Goal: Contribute content

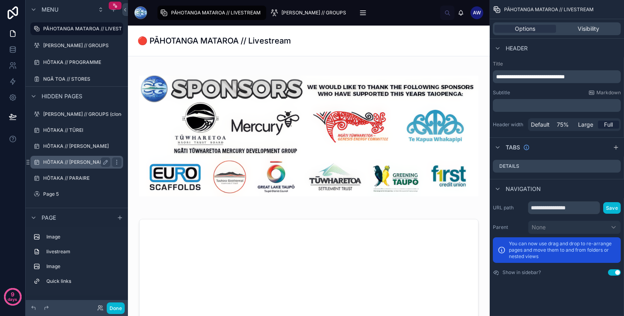
click at [89, 165] on label "HŌTAKA // [PERSON_NAME]" at bounding box center [76, 162] width 66 height 6
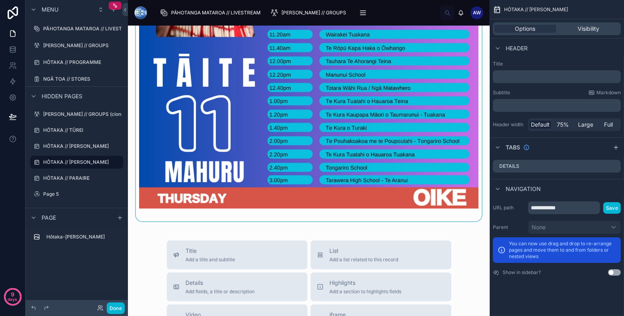
scroll to position [334, 0]
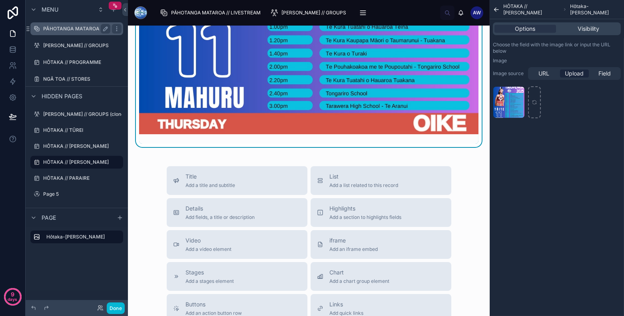
click at [81, 32] on div "PĀHOTANGA MATAROA // LIVESTREAM" at bounding box center [76, 29] width 67 height 10
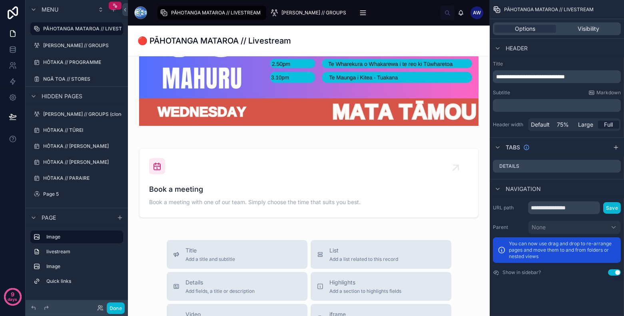
scroll to position [755, 0]
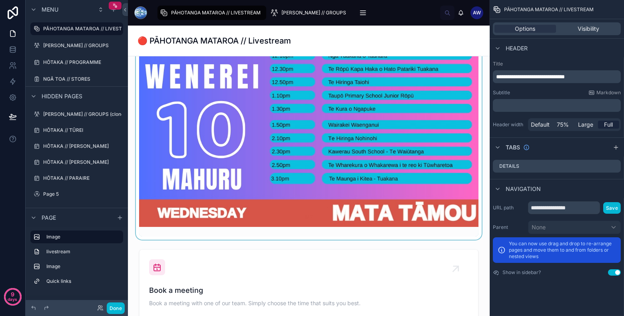
click at [394, 109] on div at bounding box center [308, 15] width 349 height 450
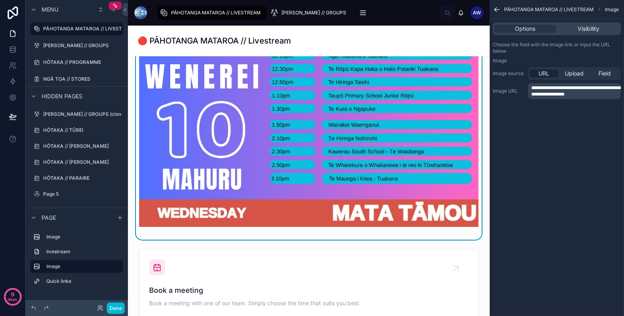
click at [582, 92] on span "**********" at bounding box center [576, 91] width 90 height 11
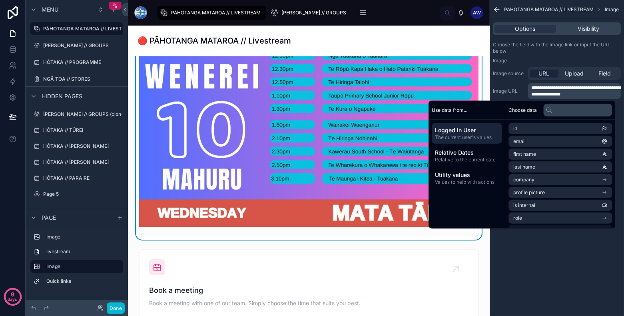
scroll to position [1140, 0]
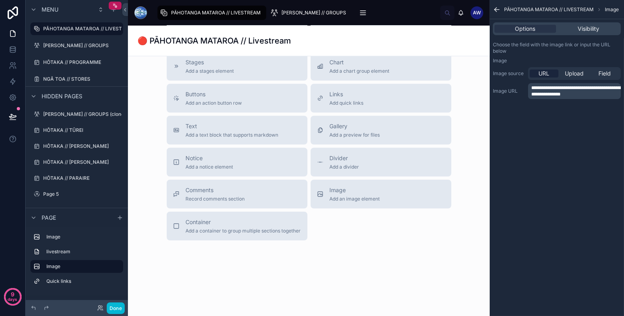
click at [557, 263] on div "**********" at bounding box center [556, 158] width 134 height 316
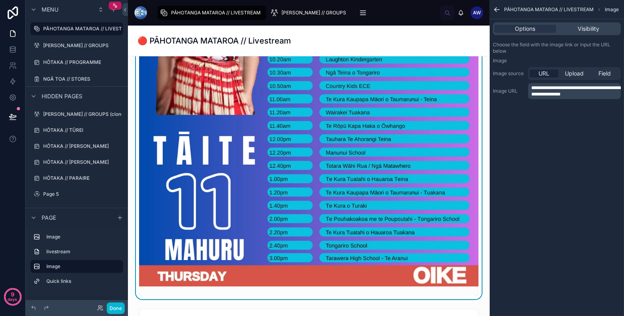
scroll to position [935, 0]
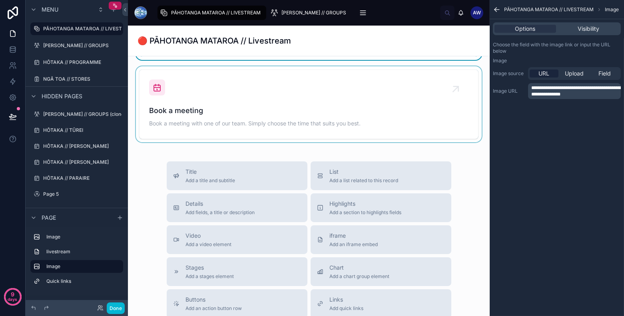
click at [419, 107] on div at bounding box center [308, 104] width 349 height 76
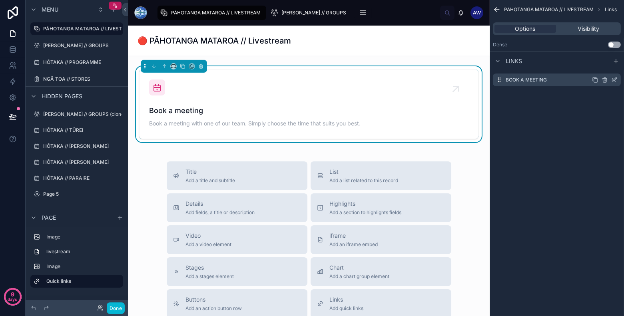
click at [615, 80] on icon "scrollable content" at bounding box center [614, 80] width 6 height 6
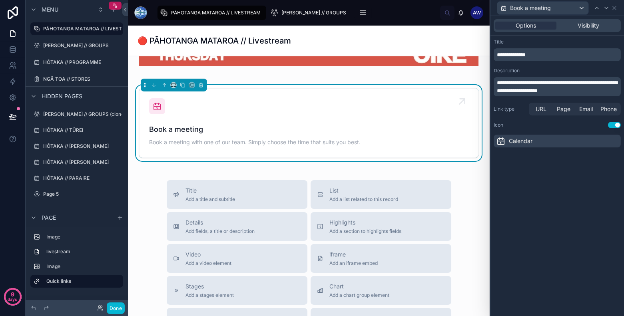
scroll to position [915, 0]
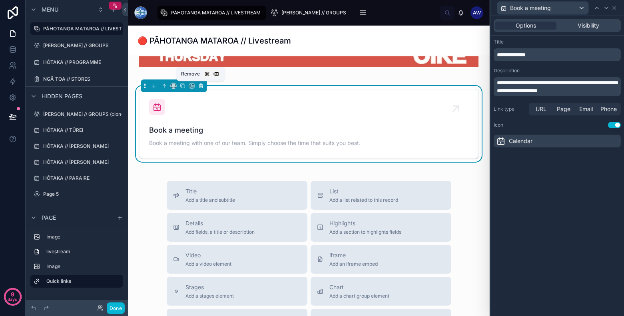
click at [203, 85] on button at bounding box center [201, 86] width 9 height 9
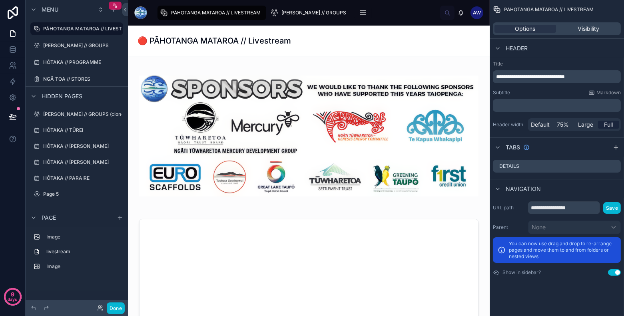
scroll to position [7, 0]
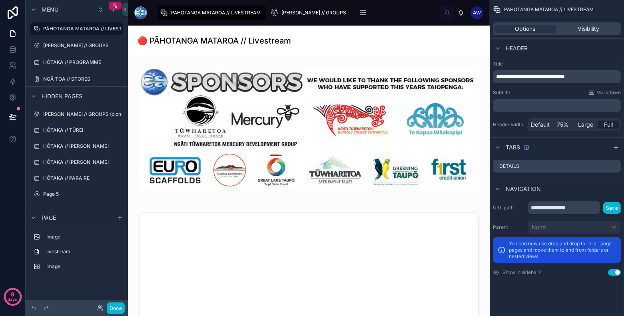
click at [519, 292] on div "**********" at bounding box center [556, 158] width 134 height 316
click at [615, 207] on button "Save" at bounding box center [612, 208] width 18 height 12
click at [19, 118] on button at bounding box center [13, 116] width 18 height 22
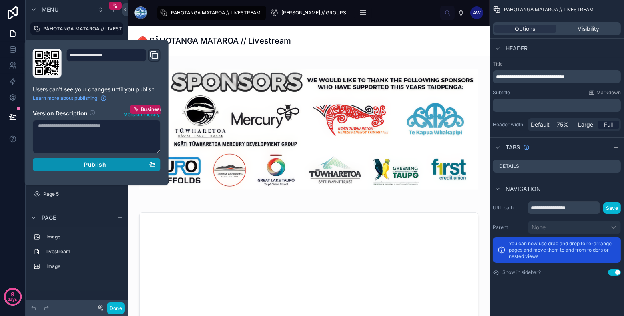
click at [123, 162] on div "Publish" at bounding box center [96, 164] width 117 height 7
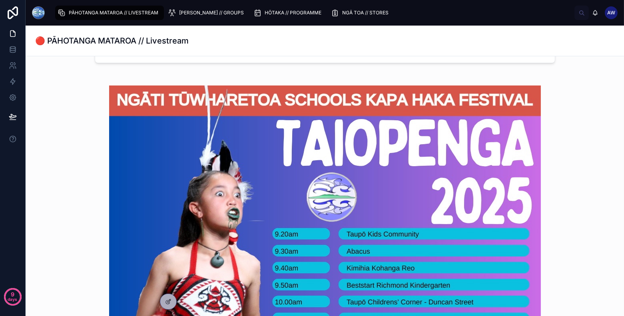
scroll to position [531, 0]
